Goal: Entertainment & Leisure: Consume media (video, audio)

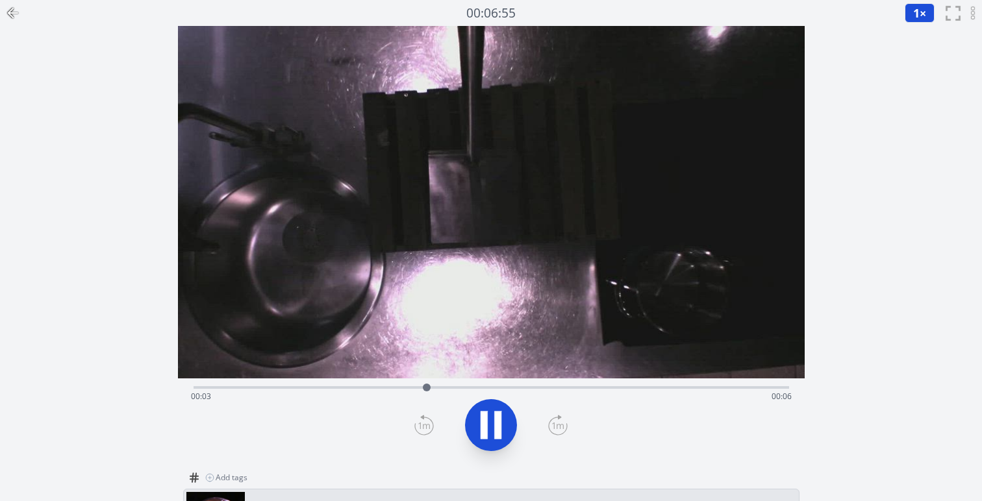
click at [11, 9] on icon at bounding box center [10, 12] width 5 height 9
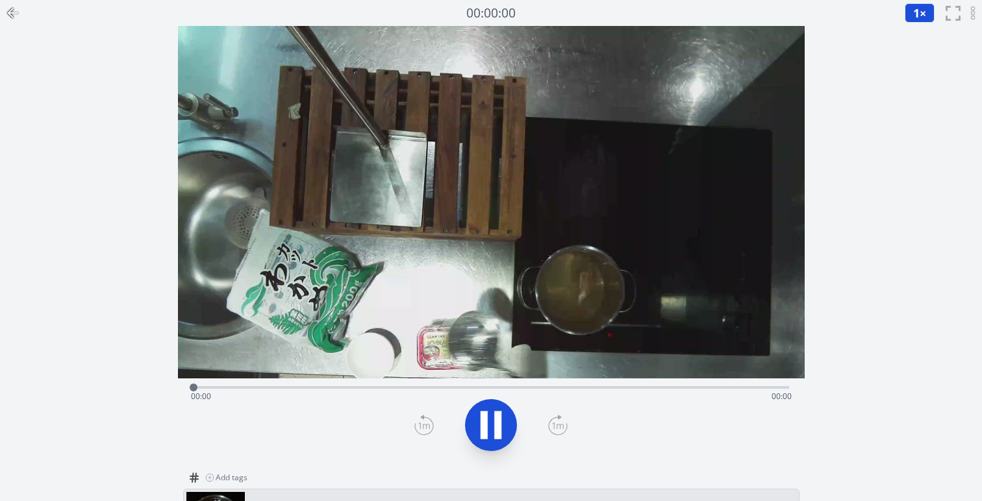
click at [460, 408] on div at bounding box center [491, 425] width 611 height 62
click at [477, 416] on icon at bounding box center [491, 425] width 36 height 36
click at [495, 432] on icon at bounding box center [497, 425] width 7 height 28
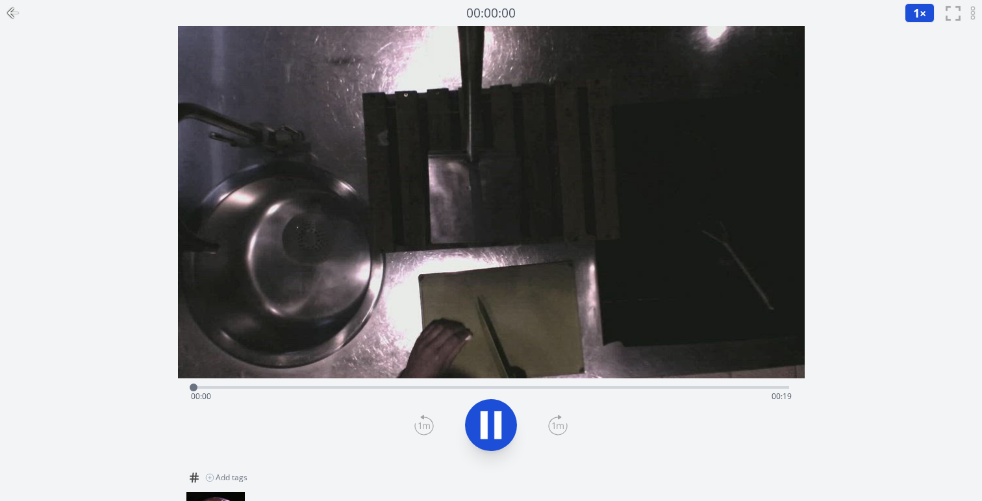
click at [495, 429] on icon at bounding box center [497, 425] width 7 height 28
click at [495, 429] on icon at bounding box center [490, 425] width 21 height 27
click at [484, 446] on button at bounding box center [491, 425] width 52 height 52
click at [489, 428] on icon at bounding box center [491, 425] width 36 height 36
click at [9, 16] on icon at bounding box center [13, 13] width 16 height 16
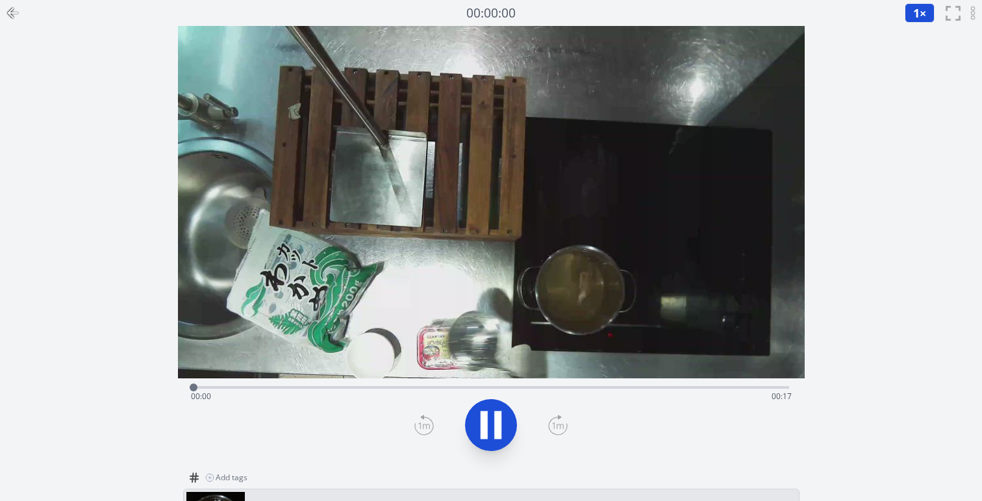
click at [479, 423] on icon at bounding box center [491, 425] width 36 height 36
click at [15, 6] on icon at bounding box center [13, 13] width 16 height 16
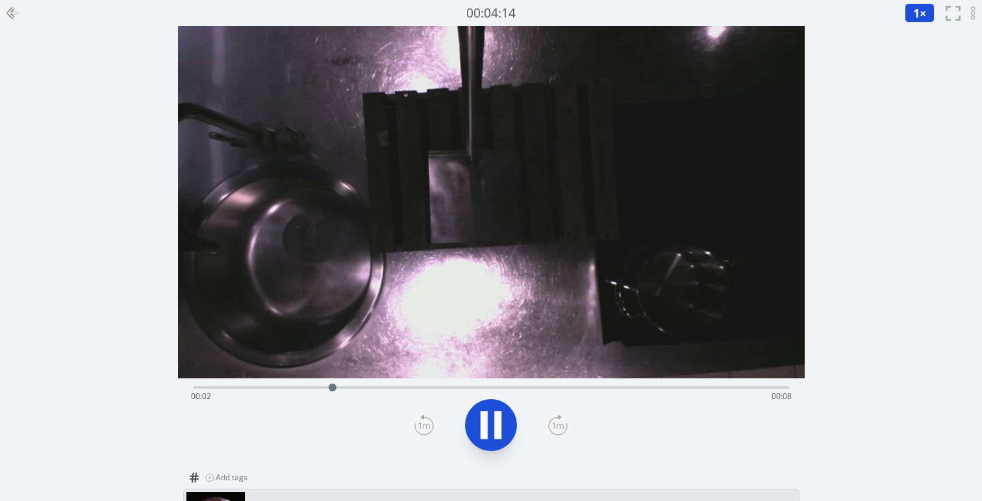
click at [487, 422] on icon at bounding box center [483, 425] width 7 height 28
click at [504, 418] on icon at bounding box center [491, 425] width 36 height 36
click at [11, 18] on icon at bounding box center [13, 13] width 16 height 16
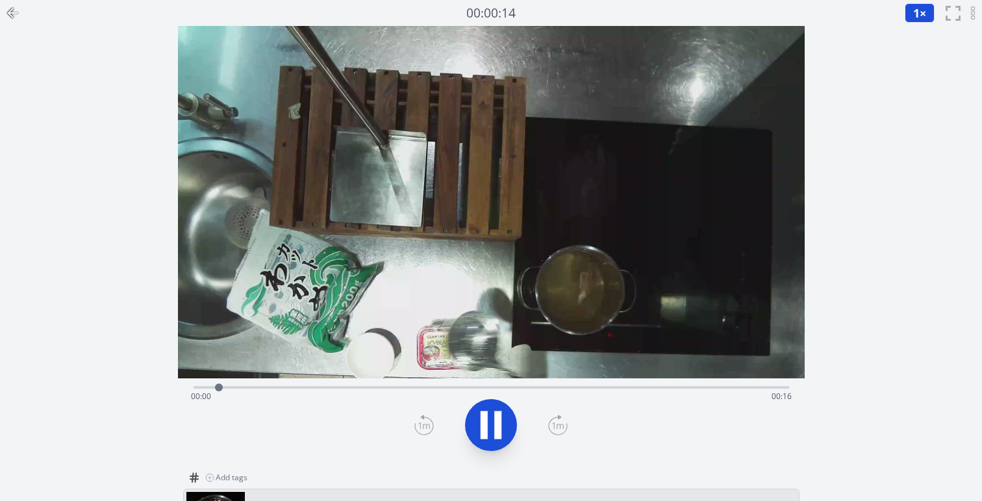
click at [480, 412] on icon at bounding box center [483, 425] width 7 height 28
click at [480, 412] on icon at bounding box center [490, 425] width 21 height 27
click at [480, 412] on icon at bounding box center [483, 425] width 7 height 28
click at [488, 418] on icon at bounding box center [491, 425] width 36 height 36
click at [497, 428] on icon at bounding box center [497, 425] width 7 height 28
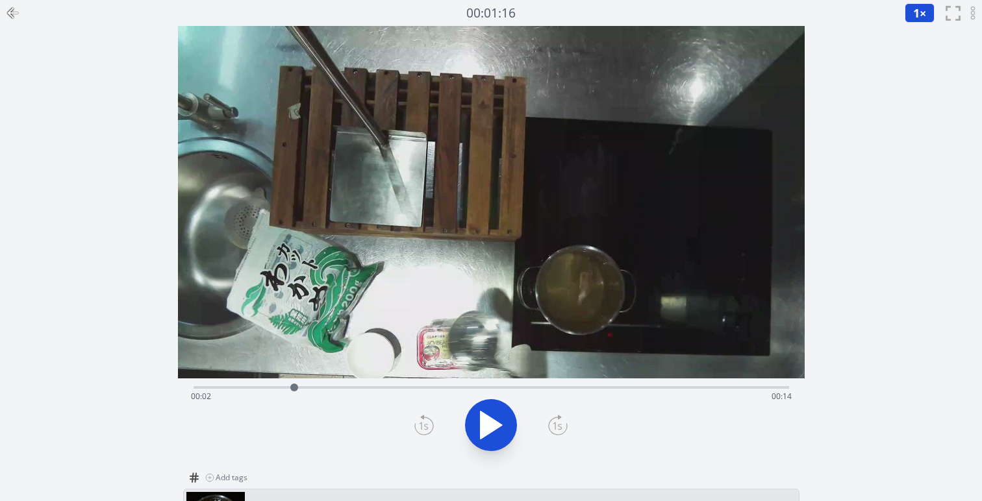
click at [19, 8] on icon at bounding box center [13, 13] width 16 height 16
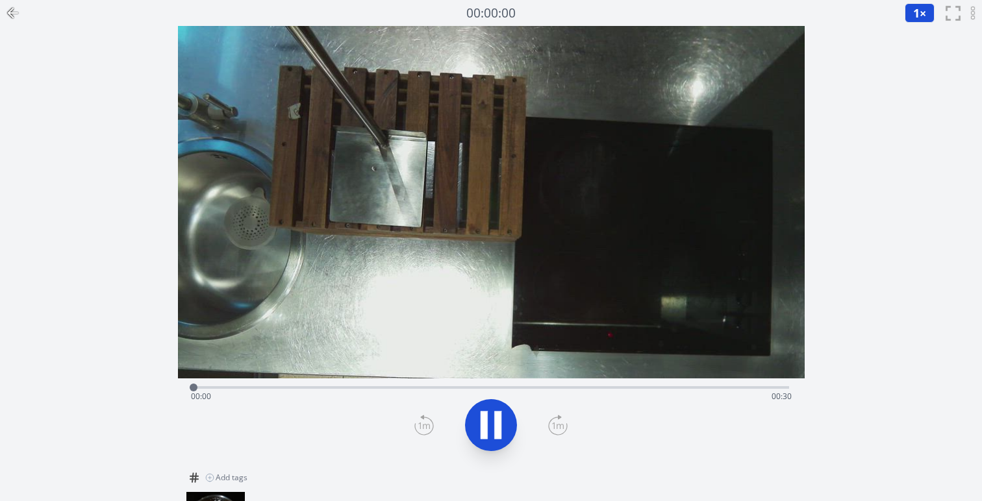
click at [14, 15] on icon at bounding box center [13, 13] width 16 height 16
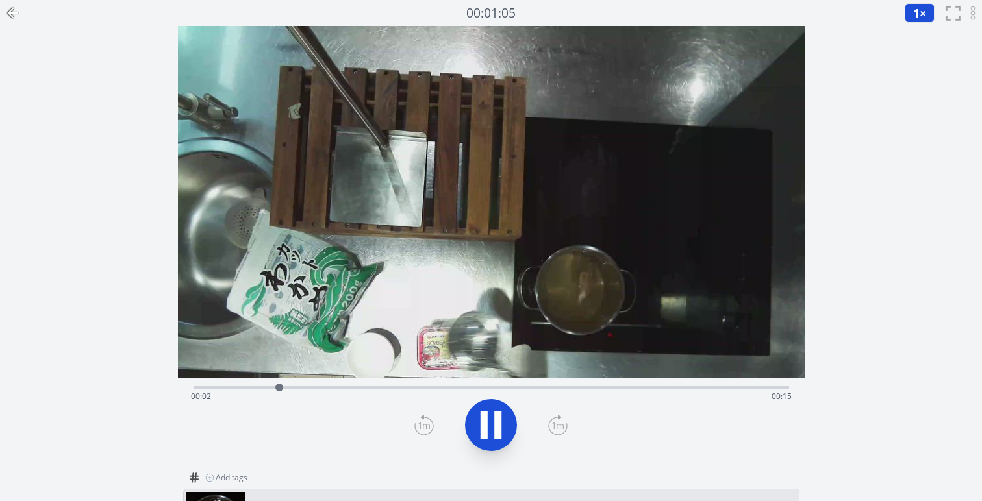
click at [19, 12] on icon at bounding box center [13, 13] width 16 height 16
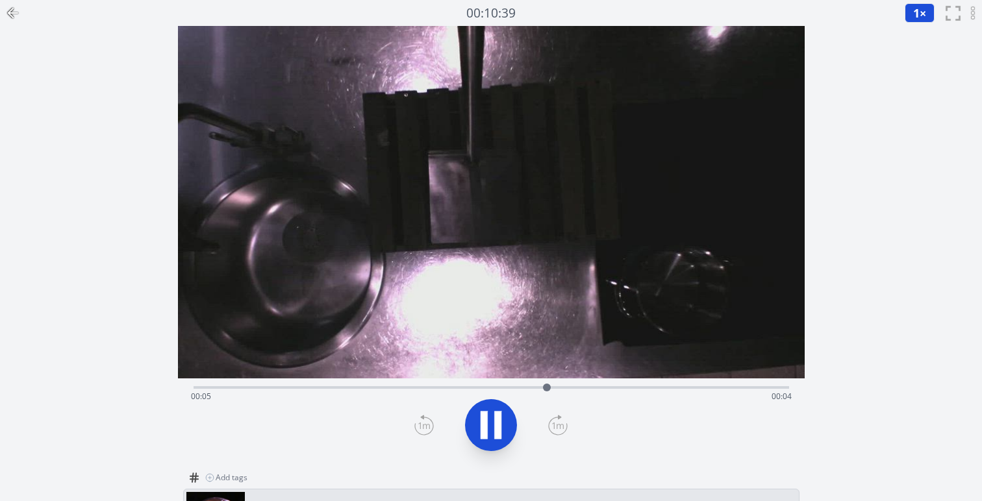
click at [499, 430] on icon at bounding box center [497, 425] width 7 height 28
click at [6, 12] on icon at bounding box center [13, 13] width 16 height 16
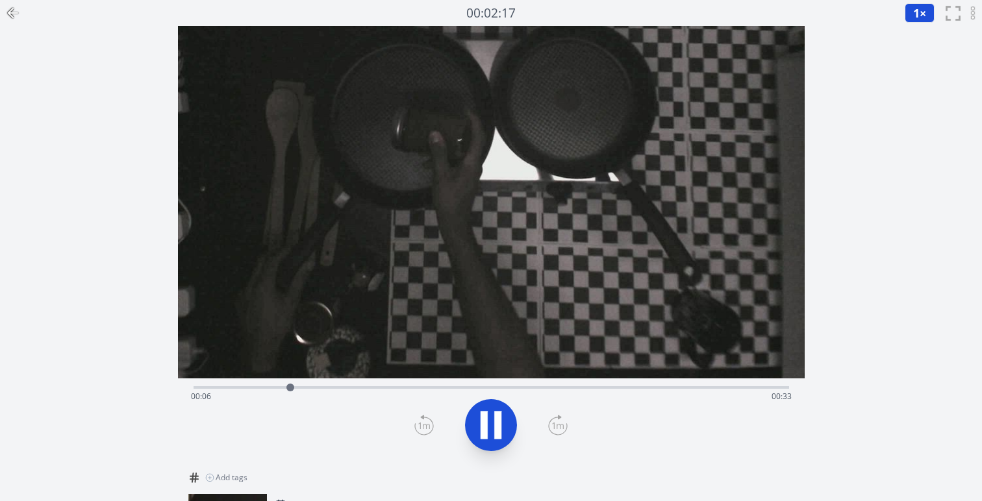
click at [483, 423] on icon at bounding box center [483, 425] width 7 height 28
click at [483, 423] on icon at bounding box center [490, 425] width 21 height 27
click at [483, 423] on icon at bounding box center [483, 425] width 7 height 28
click at [493, 423] on icon at bounding box center [491, 425] width 36 height 36
click at [489, 419] on icon at bounding box center [491, 425] width 36 height 36
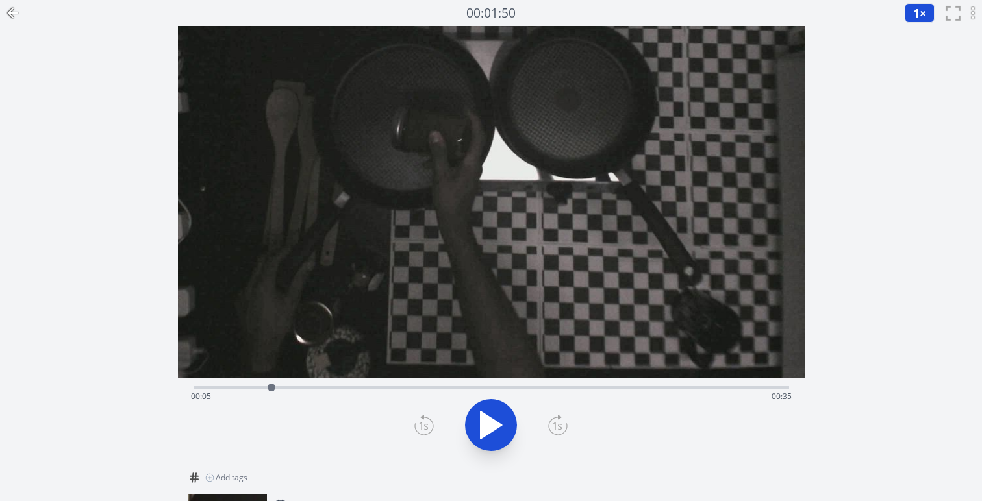
click at [503, 410] on icon at bounding box center [491, 425] width 36 height 36
click at [500, 412] on icon at bounding box center [497, 425] width 7 height 28
drag, startPoint x: 462, startPoint y: 389, endPoint x: 510, endPoint y: 384, distance: 49.0
click at [509, 384] on div at bounding box center [505, 388] width 8 height 8
drag, startPoint x: 508, startPoint y: 386, endPoint x: 456, endPoint y: 386, distance: 52.6
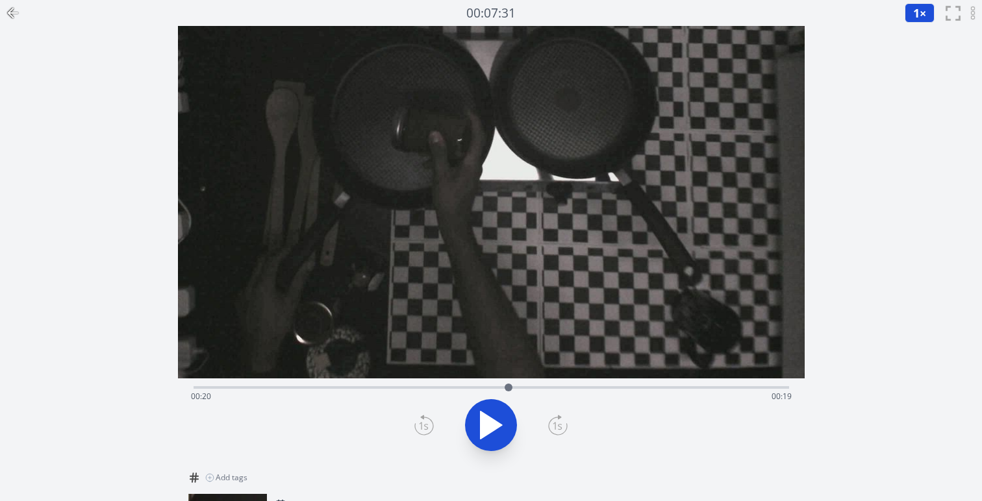
click at [505, 386] on div at bounding box center [509, 388] width 8 height 8
click at [484, 418] on icon at bounding box center [490, 425] width 21 height 27
click at [484, 418] on icon at bounding box center [483, 425] width 7 height 28
drag, startPoint x: 528, startPoint y: 386, endPoint x: 474, endPoint y: 382, distance: 54.1
click at [474, 382] on div at bounding box center [473, 387] width 19 height 19
